Goal: Task Accomplishment & Management: Use online tool/utility

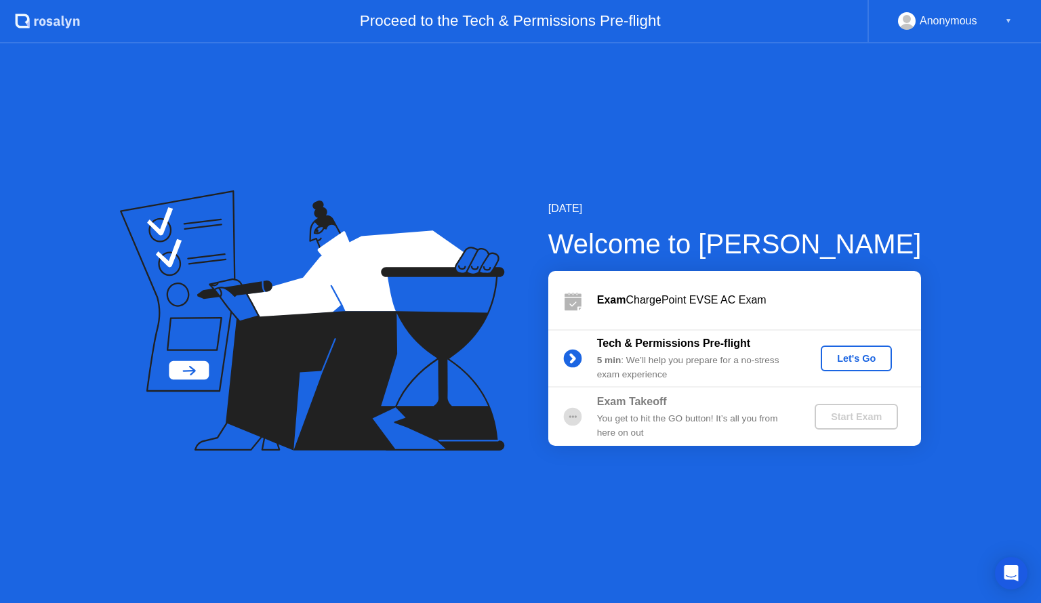
click at [849, 362] on div "Let's Go" at bounding box center [856, 358] width 60 height 11
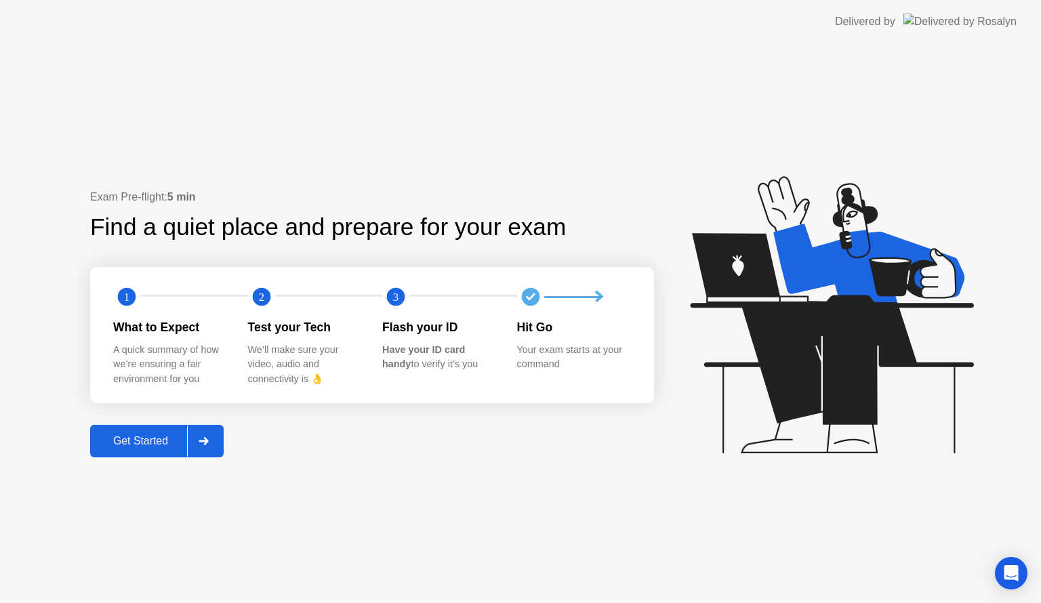
click at [219, 443] on div at bounding box center [203, 441] width 33 height 31
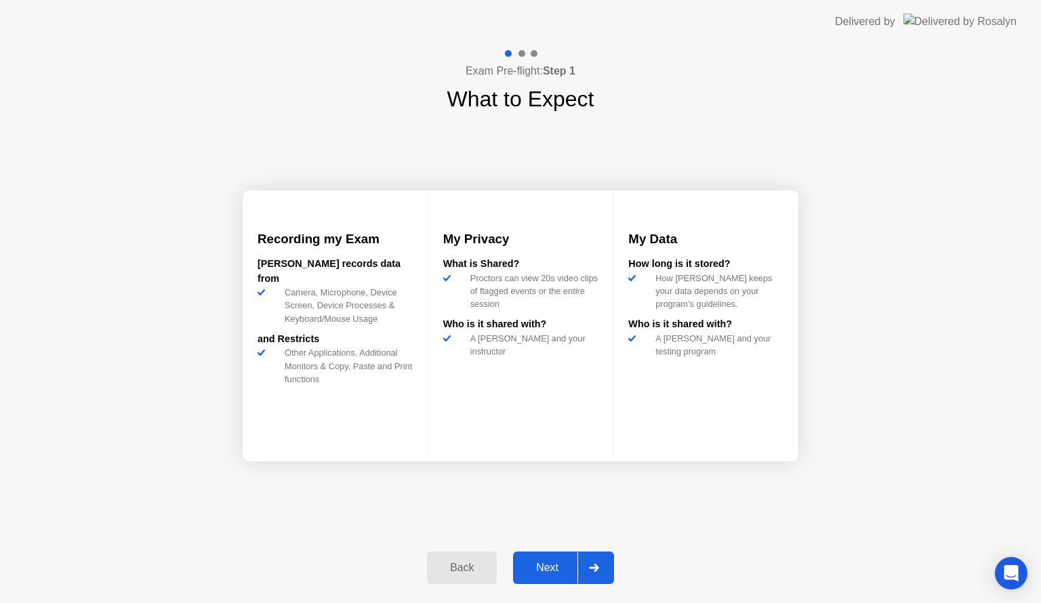
click at [603, 580] on div at bounding box center [594, 567] width 33 height 31
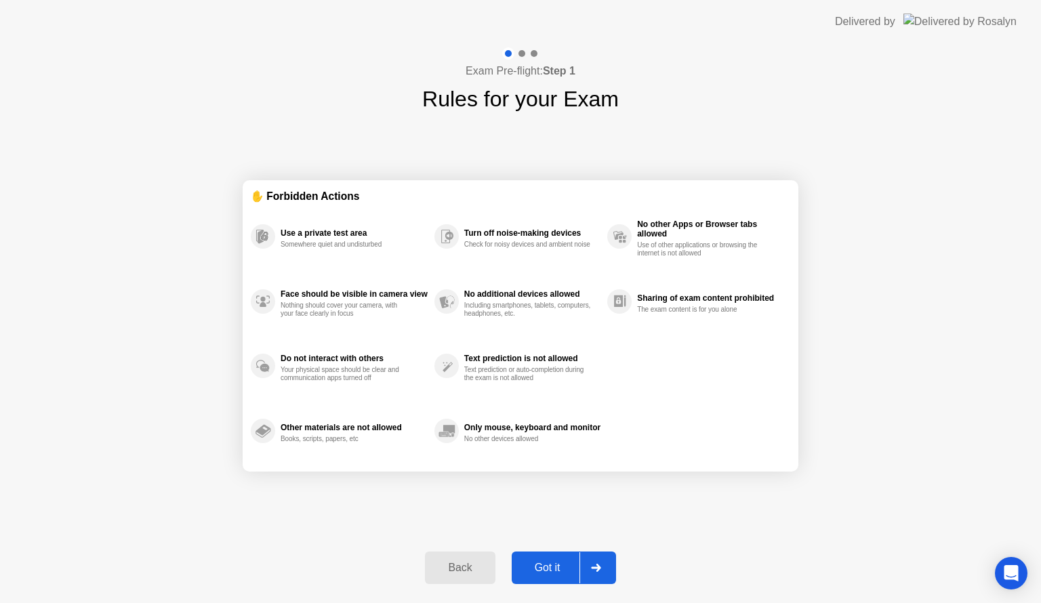
click at [591, 566] on icon at bounding box center [596, 568] width 10 height 8
select select "**********"
select select "*******"
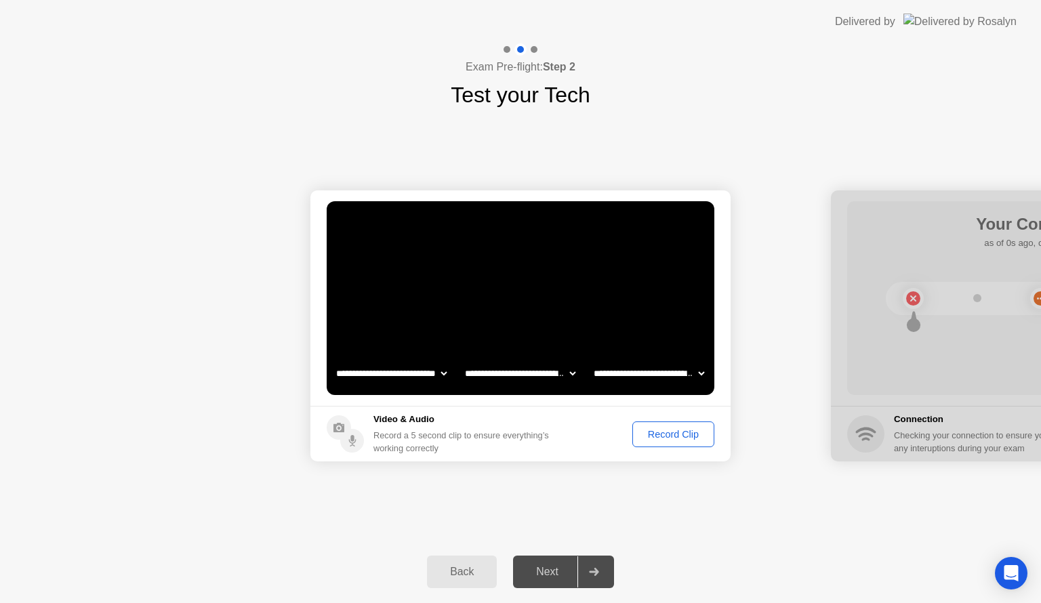
click at [451, 575] on div "Back" at bounding box center [462, 572] width 62 height 12
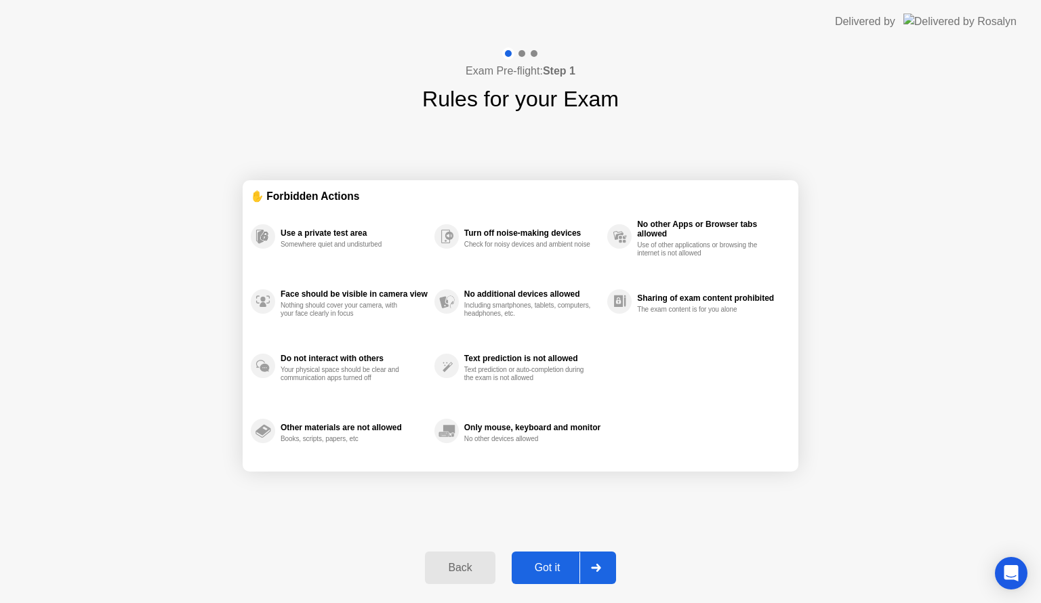
click at [597, 569] on icon at bounding box center [596, 568] width 10 height 8
select select "**********"
select select "*******"
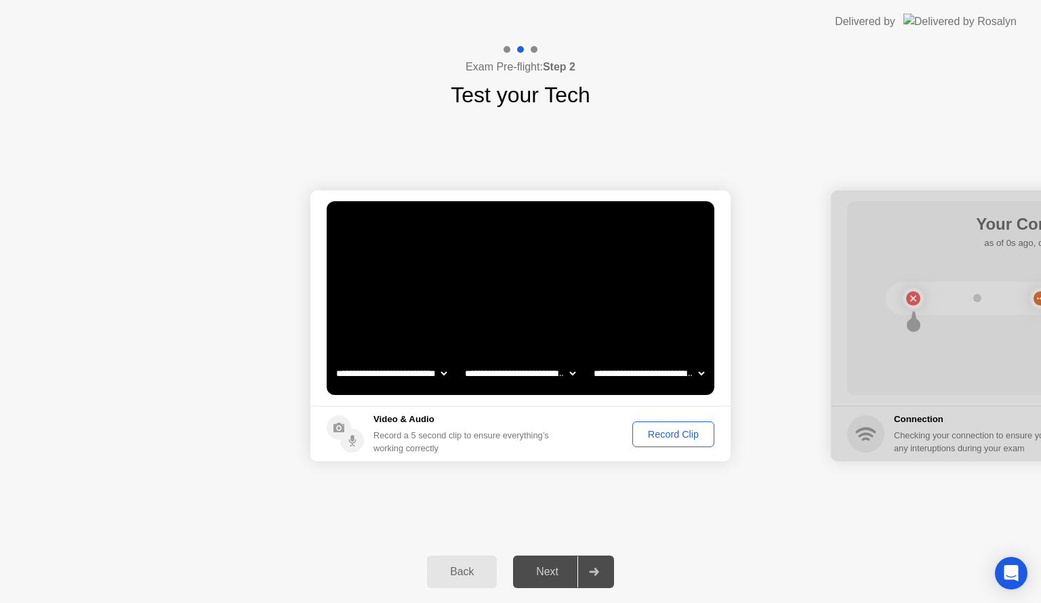
click at [681, 432] on div "Record Clip" at bounding box center [673, 434] width 73 height 11
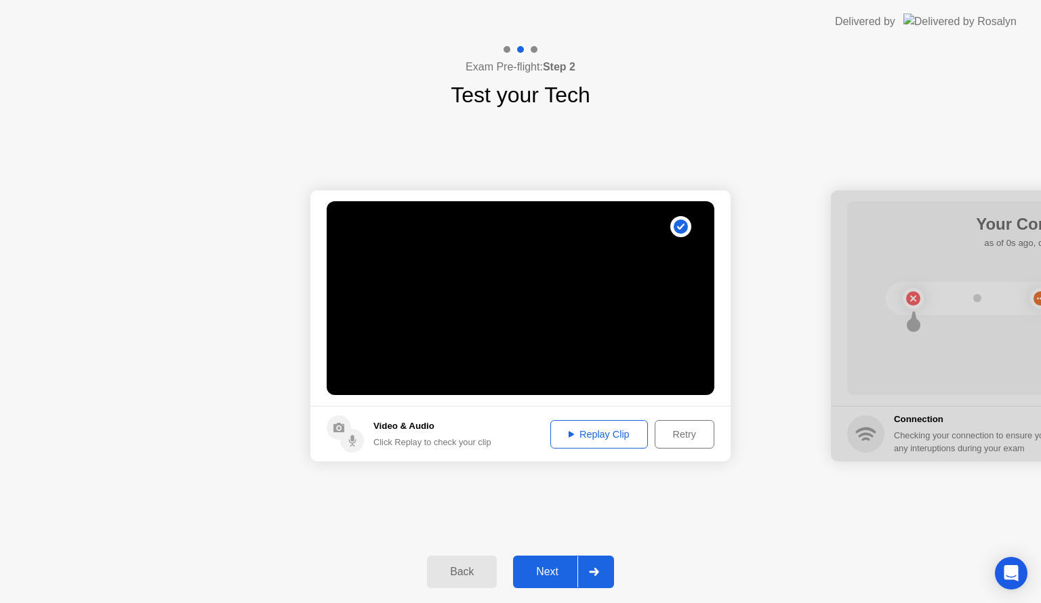
click at [595, 575] on icon at bounding box center [594, 572] width 10 height 8
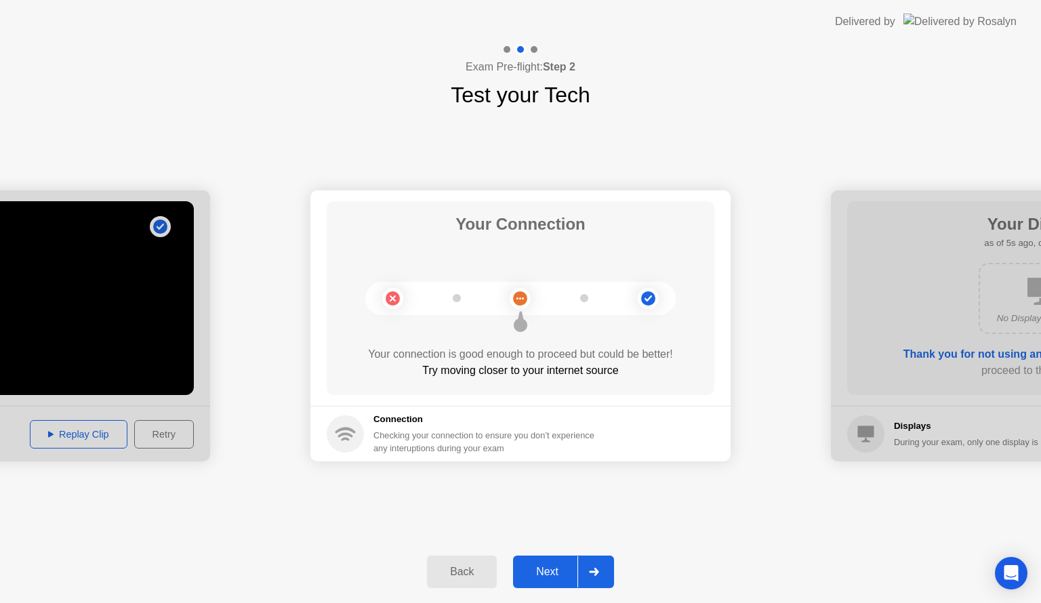
click at [602, 563] on div at bounding box center [594, 572] width 33 height 31
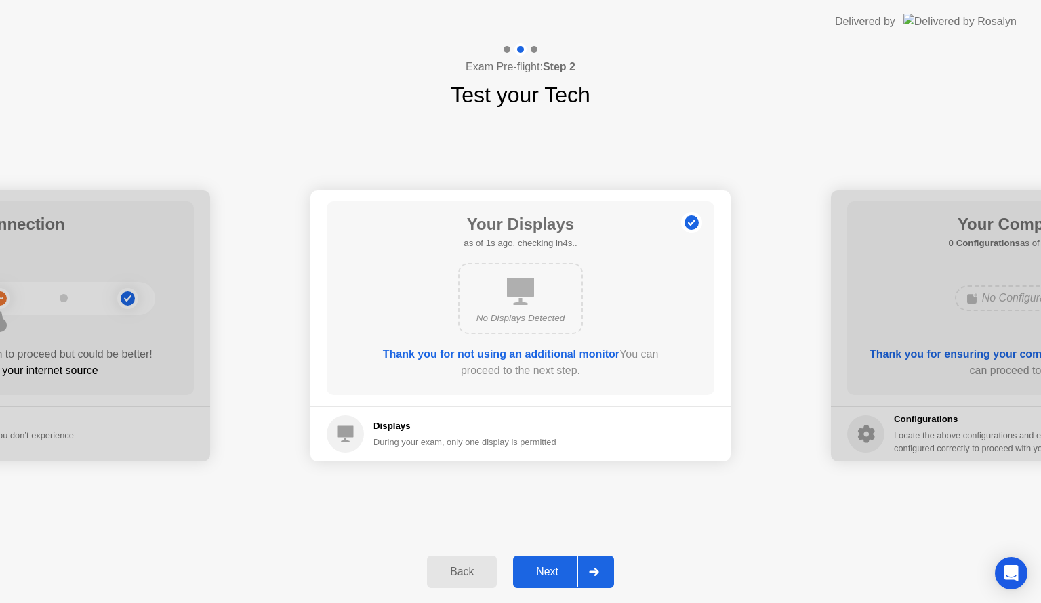
click at [469, 572] on div "Back" at bounding box center [462, 572] width 62 height 12
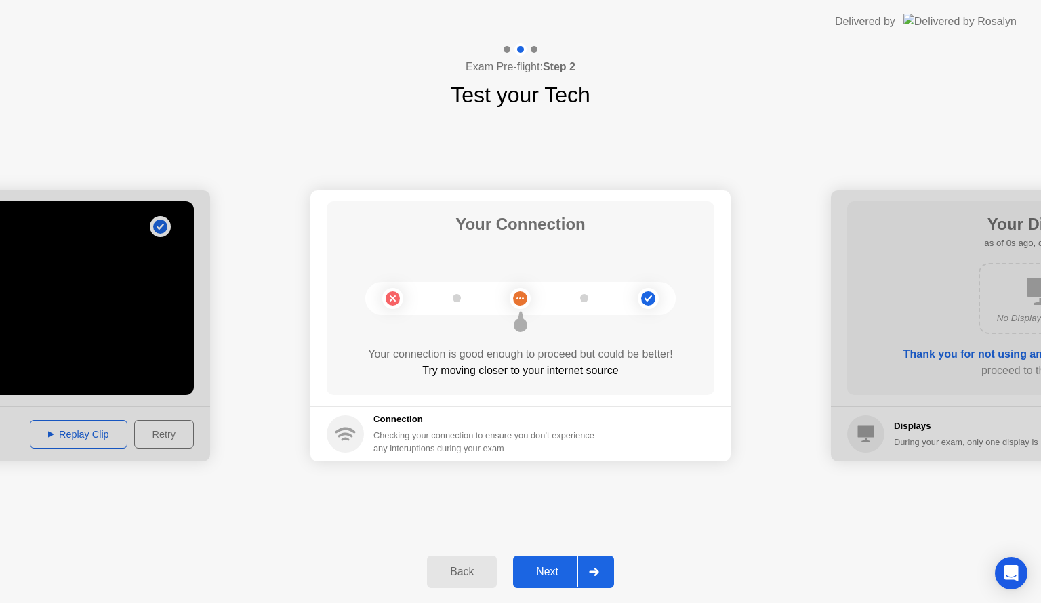
click at [587, 573] on div at bounding box center [594, 572] width 33 height 31
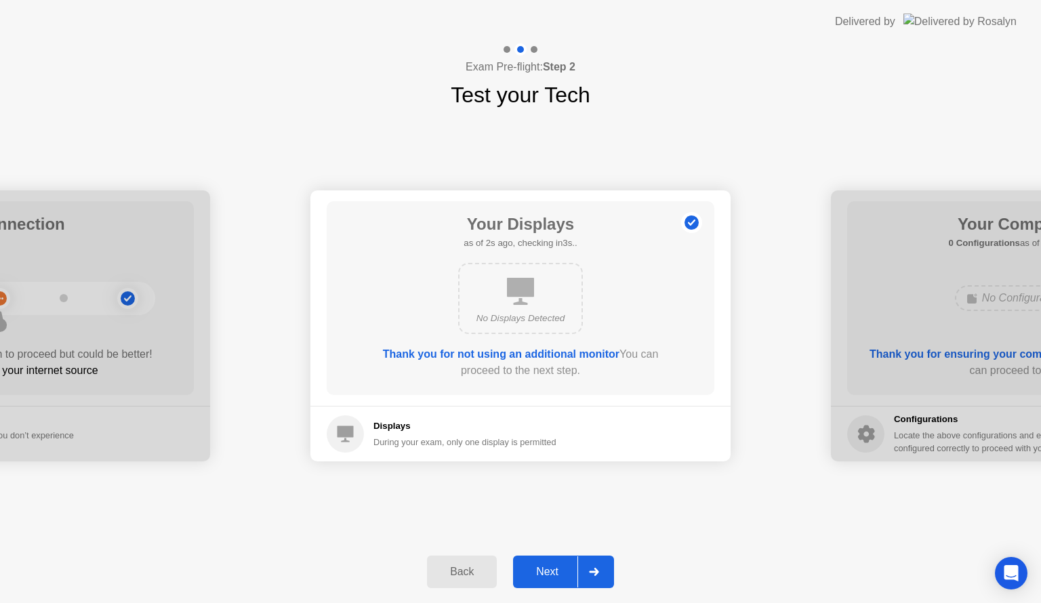
click at [513, 296] on icon at bounding box center [520, 291] width 27 height 27
click at [591, 578] on div at bounding box center [594, 572] width 33 height 31
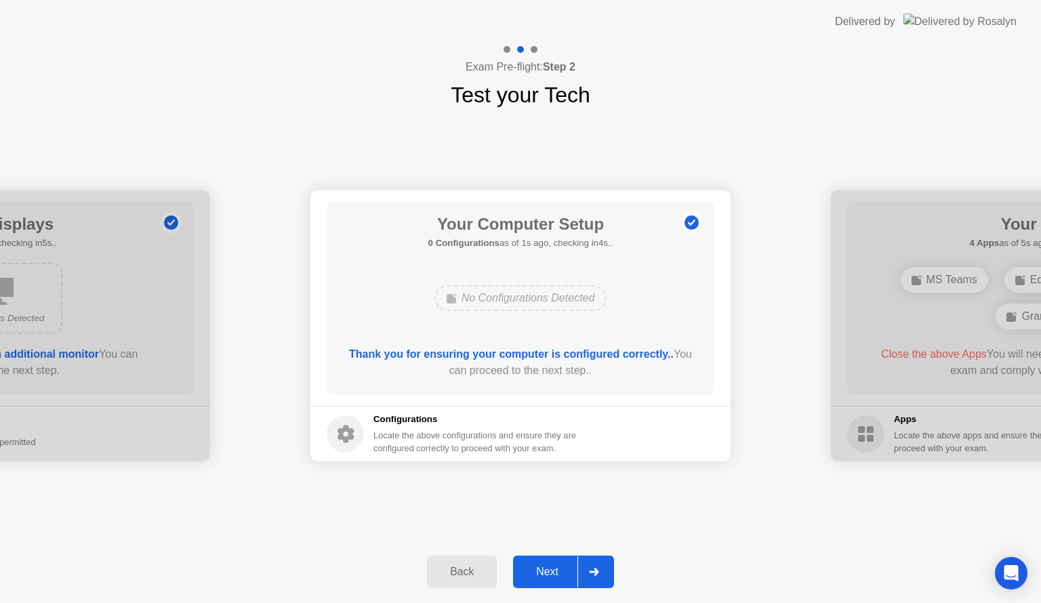
click at [591, 578] on div at bounding box center [594, 572] width 33 height 31
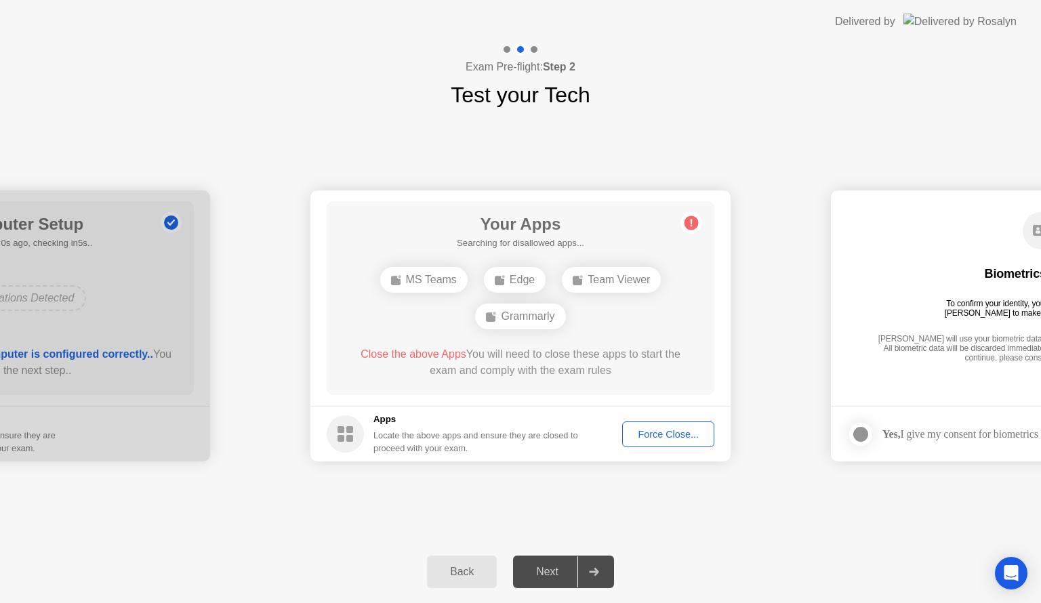
click at [658, 424] on button "Force Close..." at bounding box center [668, 435] width 92 height 26
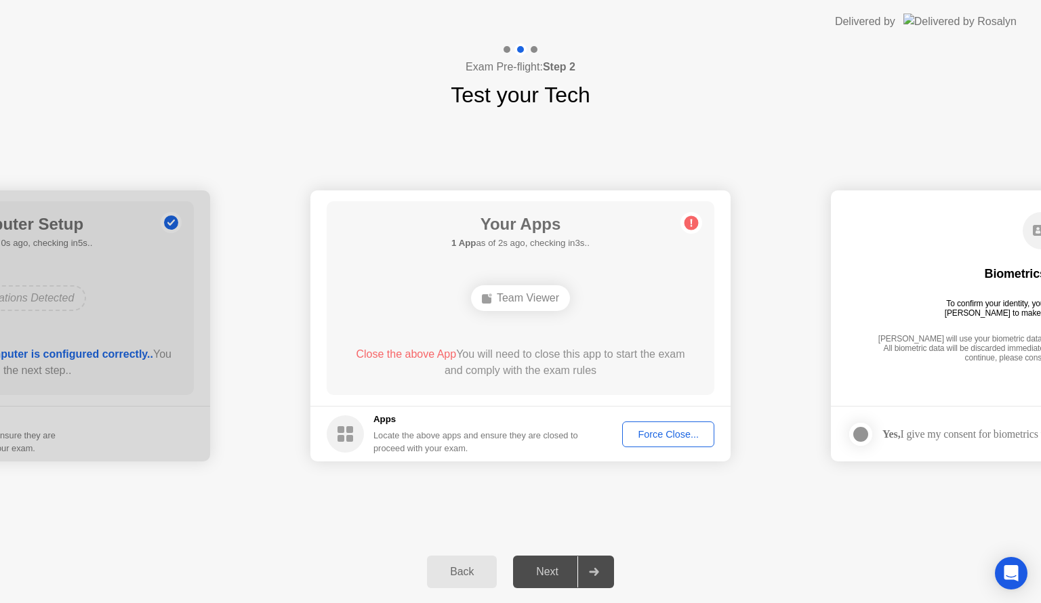
click at [687, 431] on div "Force Close..." at bounding box center [668, 434] width 83 height 11
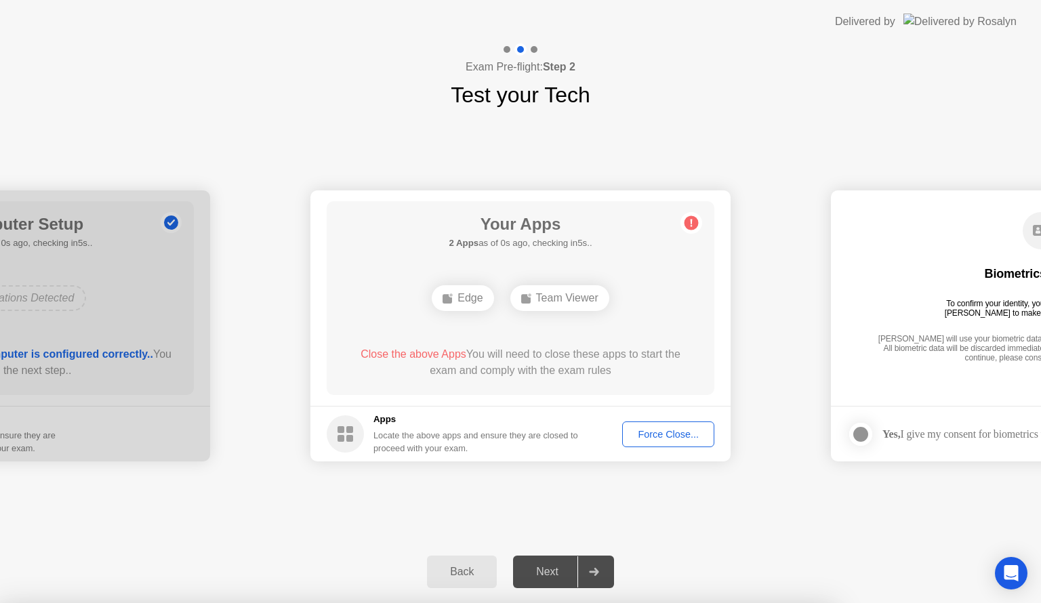
click at [595, 300] on div "Team Viewer" at bounding box center [559, 298] width 99 height 26
click at [606, 579] on div at bounding box center [594, 572] width 33 height 31
click at [659, 435] on div "Force Close..." at bounding box center [668, 434] width 83 height 11
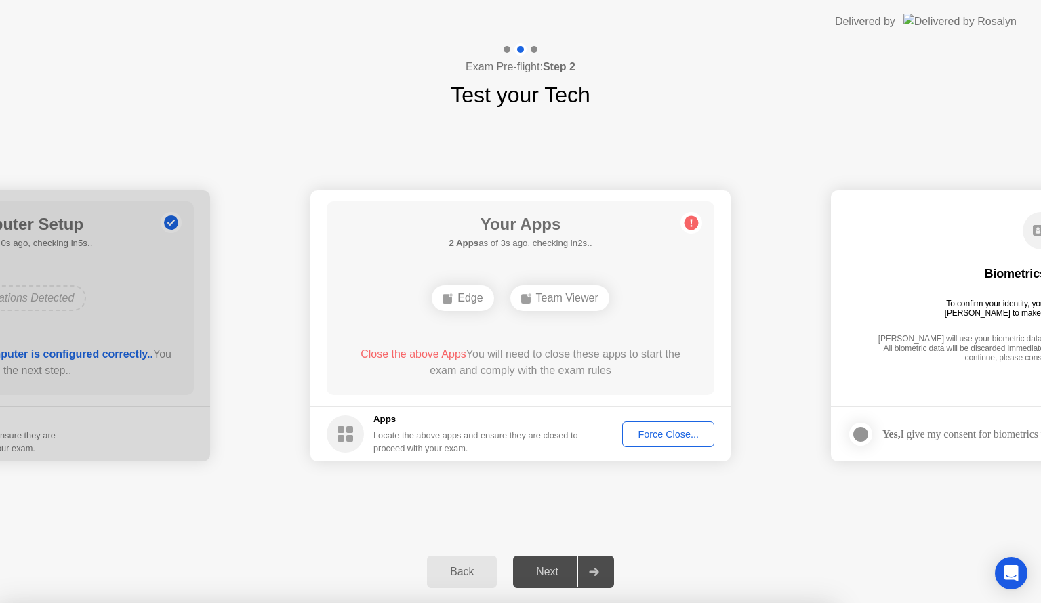
click at [865, 442] on div at bounding box center [861, 434] width 16 height 16
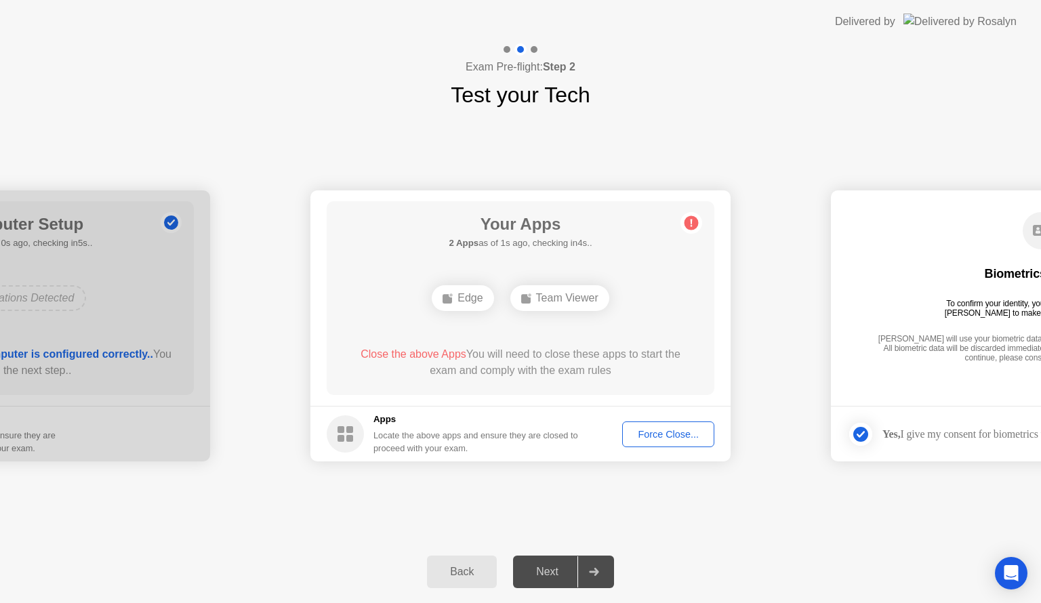
click at [600, 567] on div at bounding box center [594, 572] width 33 height 31
click at [650, 437] on div "Force Close..." at bounding box center [668, 434] width 83 height 11
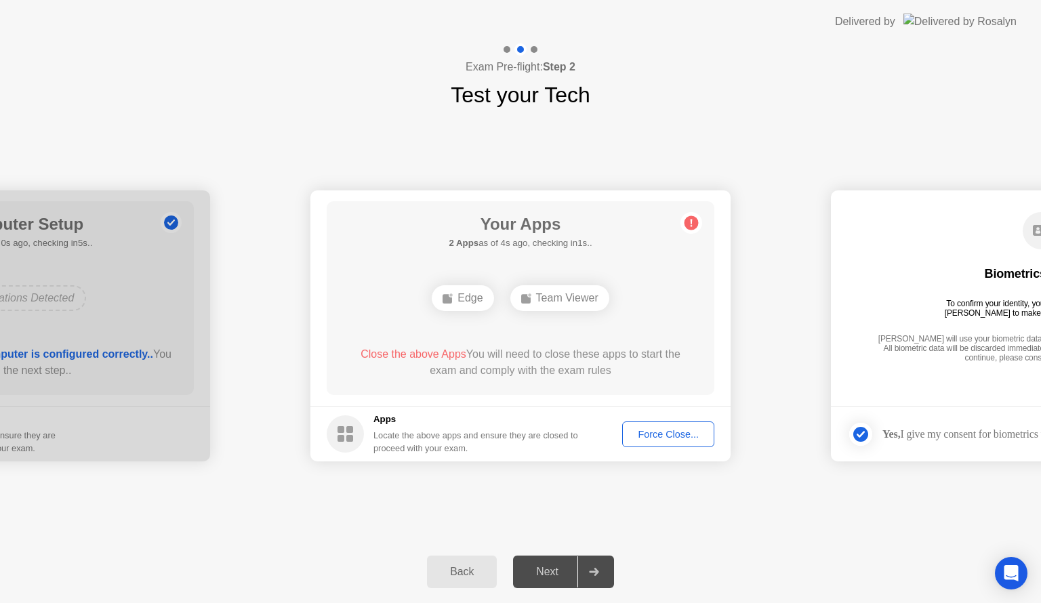
click at [482, 566] on div "Back" at bounding box center [462, 572] width 62 height 12
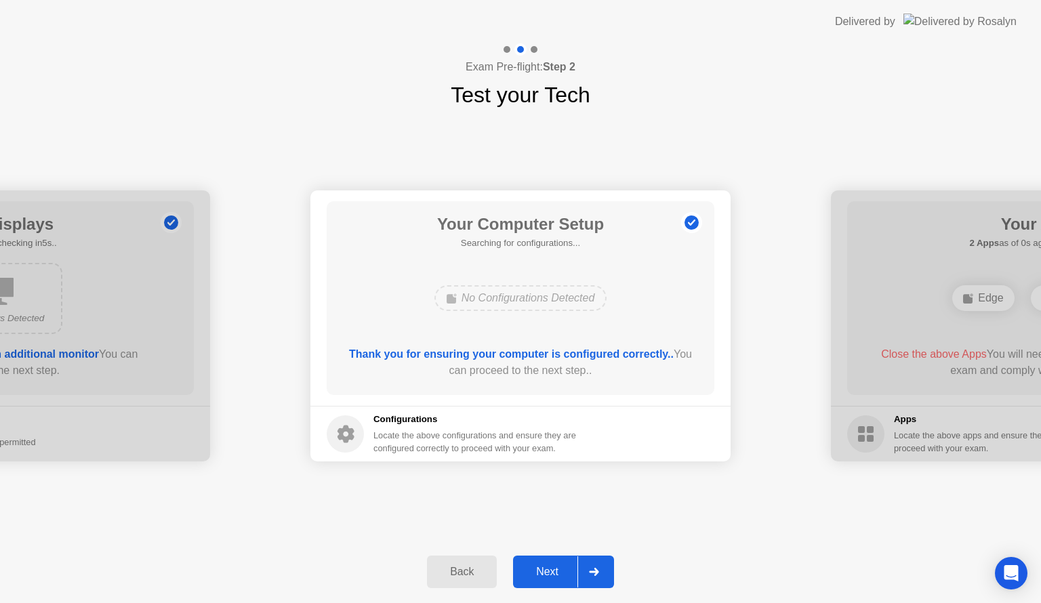
click at [605, 576] on div at bounding box center [594, 572] width 33 height 31
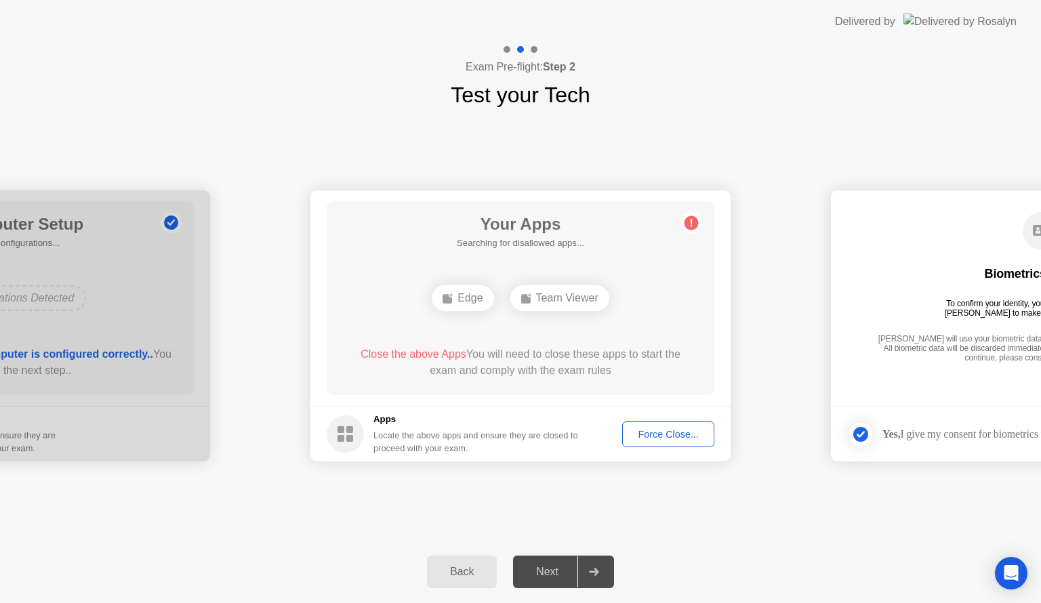
click at [605, 576] on div at bounding box center [594, 572] width 33 height 31
click at [594, 565] on div at bounding box center [594, 572] width 33 height 31
click at [659, 433] on div "Force Close..." at bounding box center [668, 434] width 83 height 11
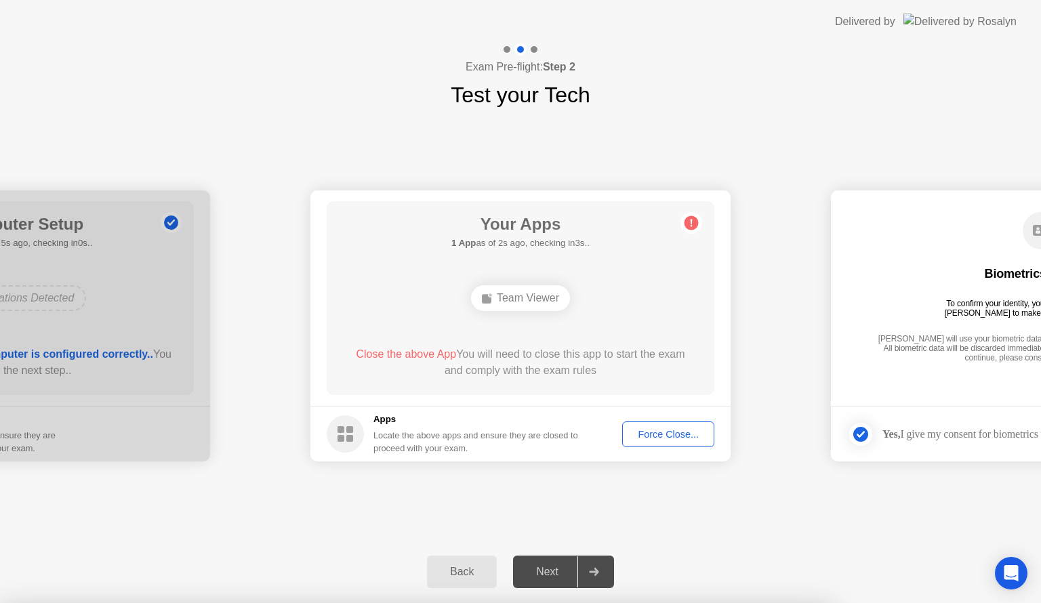
click at [683, 432] on div "Force Close..." at bounding box center [668, 434] width 83 height 11
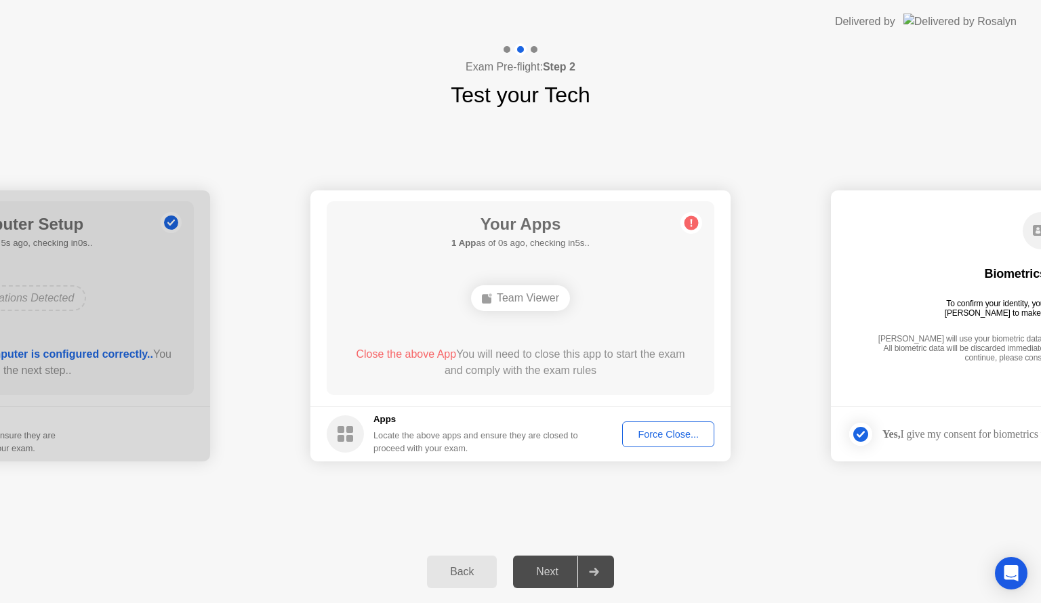
click at [676, 422] on button "Force Close..." at bounding box center [668, 435] width 92 height 26
